Goal: Task Accomplishment & Management: Use online tool/utility

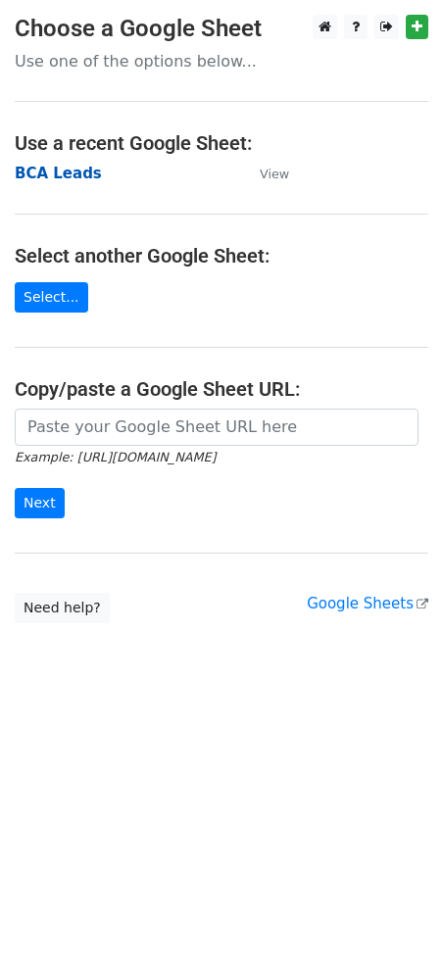
click at [58, 175] on strong "BCA Leads" at bounding box center [58, 174] width 87 height 18
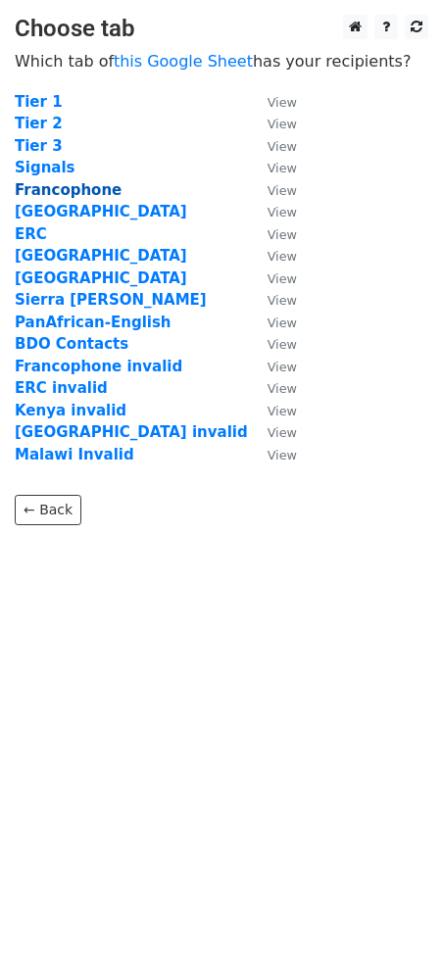
click at [46, 192] on strong "Francophone" at bounding box center [68, 190] width 107 height 18
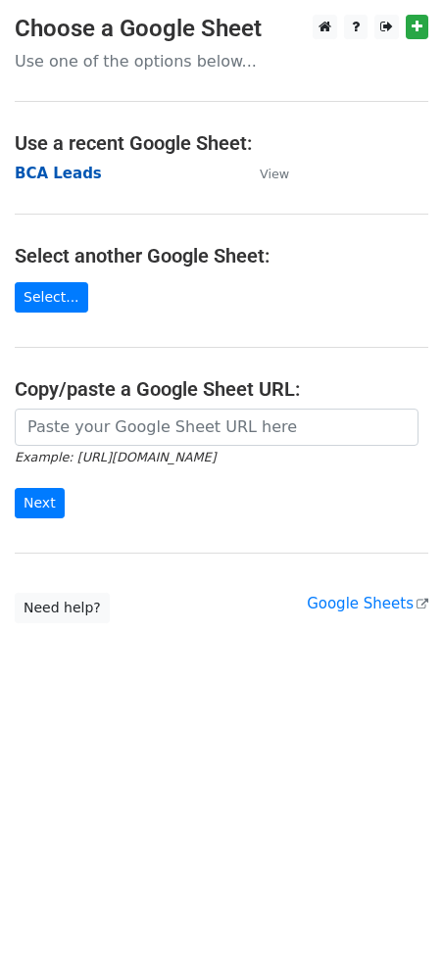
click at [49, 173] on strong "BCA Leads" at bounding box center [58, 174] width 87 height 18
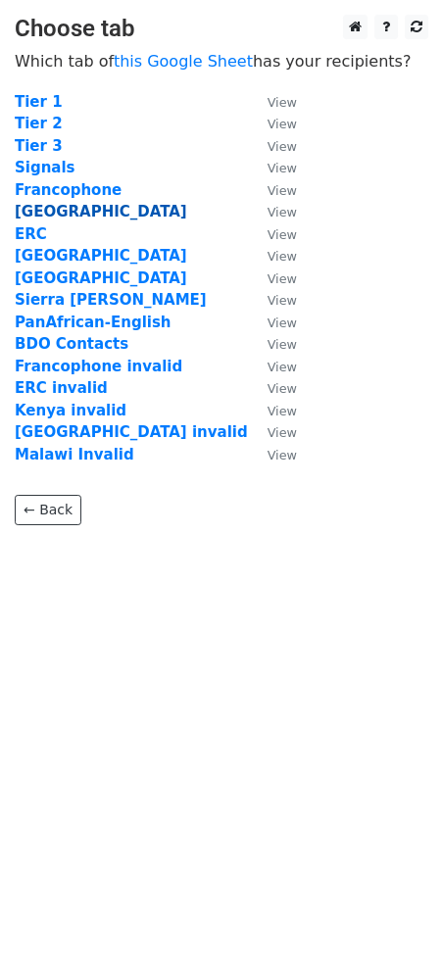
click at [49, 212] on strong "[GEOGRAPHIC_DATA]" at bounding box center [101, 212] width 173 height 18
click at [34, 214] on strong "[GEOGRAPHIC_DATA]" at bounding box center [101, 212] width 173 height 18
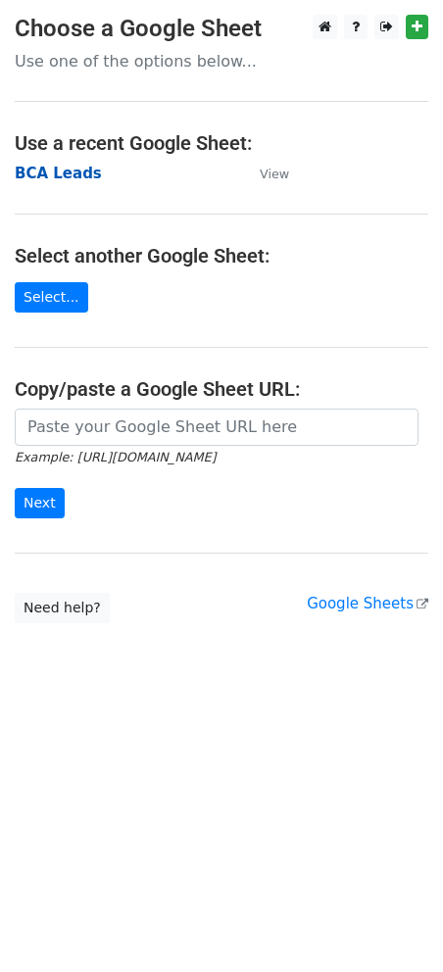
click at [66, 176] on strong "BCA Leads" at bounding box center [58, 174] width 87 height 18
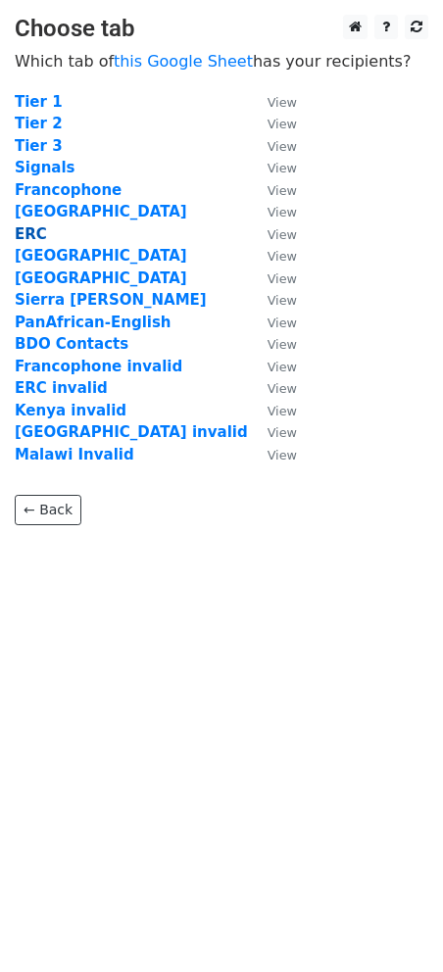
click at [32, 236] on strong "ERC" at bounding box center [31, 234] width 32 height 18
